Goal: Register for event/course

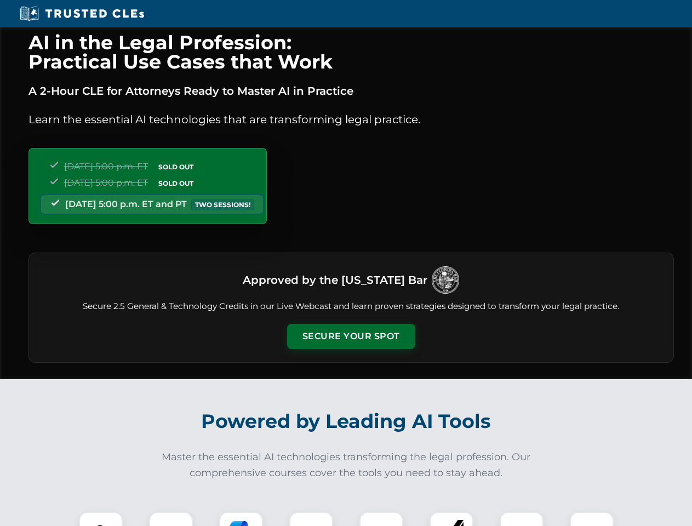
click at [351, 336] on button "Secure Your Spot" at bounding box center [351, 336] width 128 height 25
click at [101, 519] on img at bounding box center [101, 534] width 32 height 32
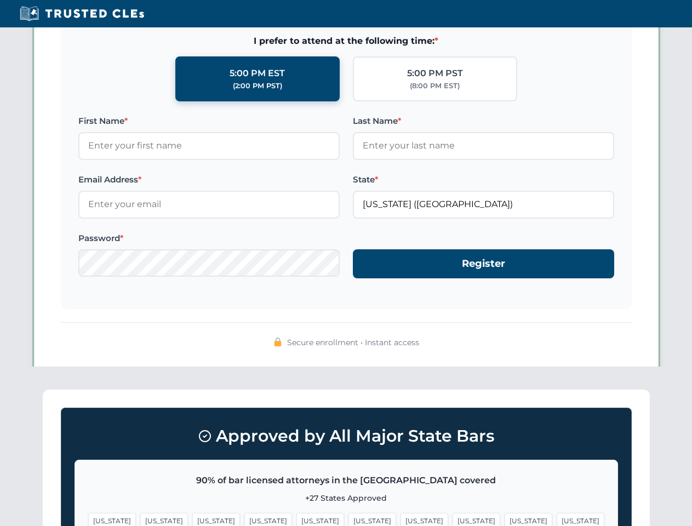
click at [504, 519] on span "[US_STATE]" at bounding box center [528, 521] width 48 height 16
